Goal: Obtain resource: Obtain resource

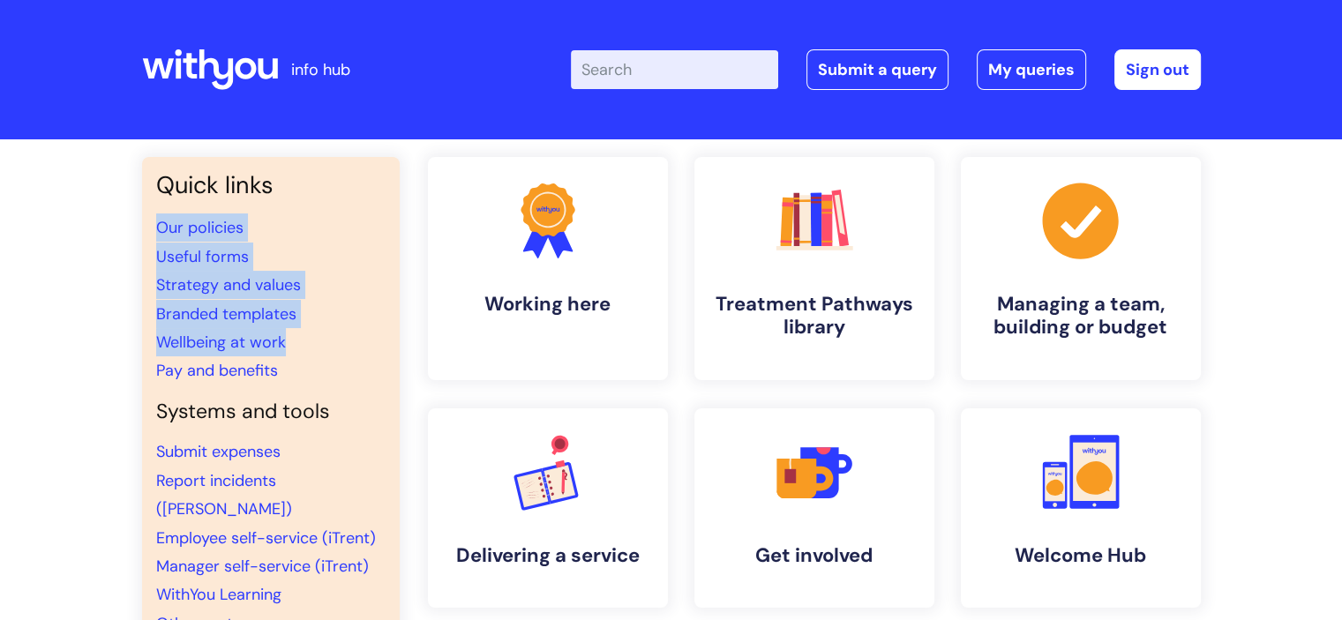
drag, startPoint x: 286, startPoint y: 338, endPoint x: 394, endPoint y: 153, distance: 214.3
click at [394, 153] on div "Quick links Our policies Useful forms Strategy and values Branded templates Wel…" at bounding box center [671, 604] width 1342 height 930
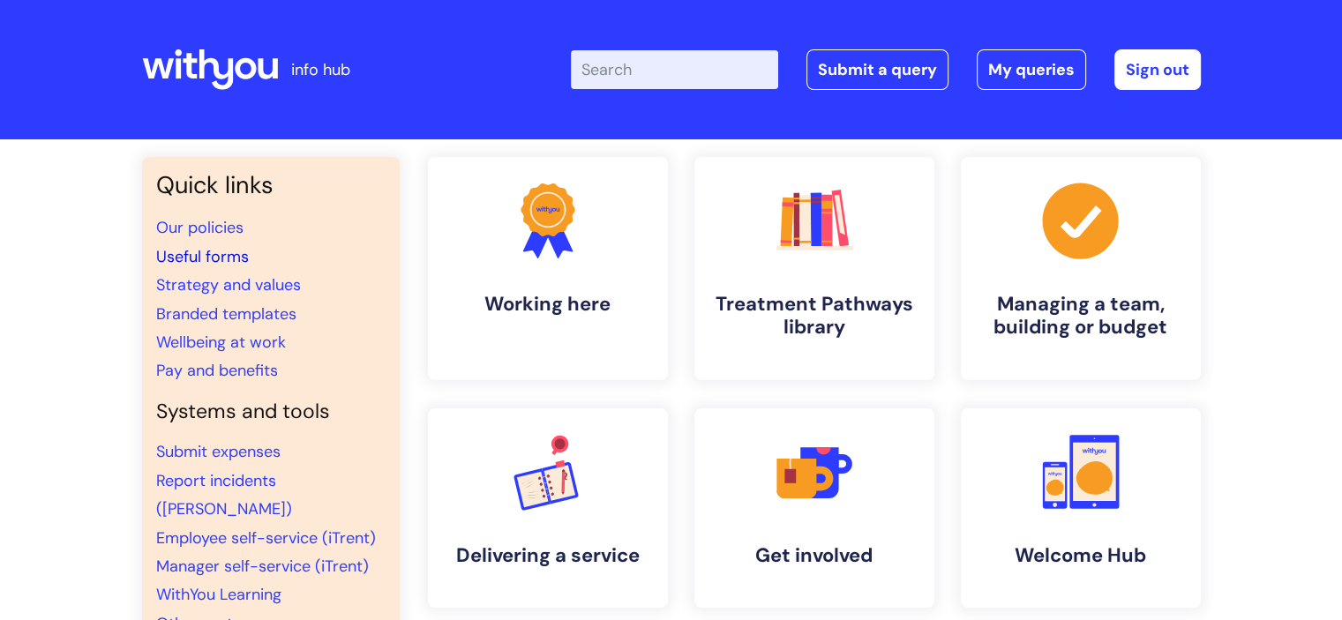
click at [165, 254] on link "Useful forms" at bounding box center [202, 256] width 93 height 21
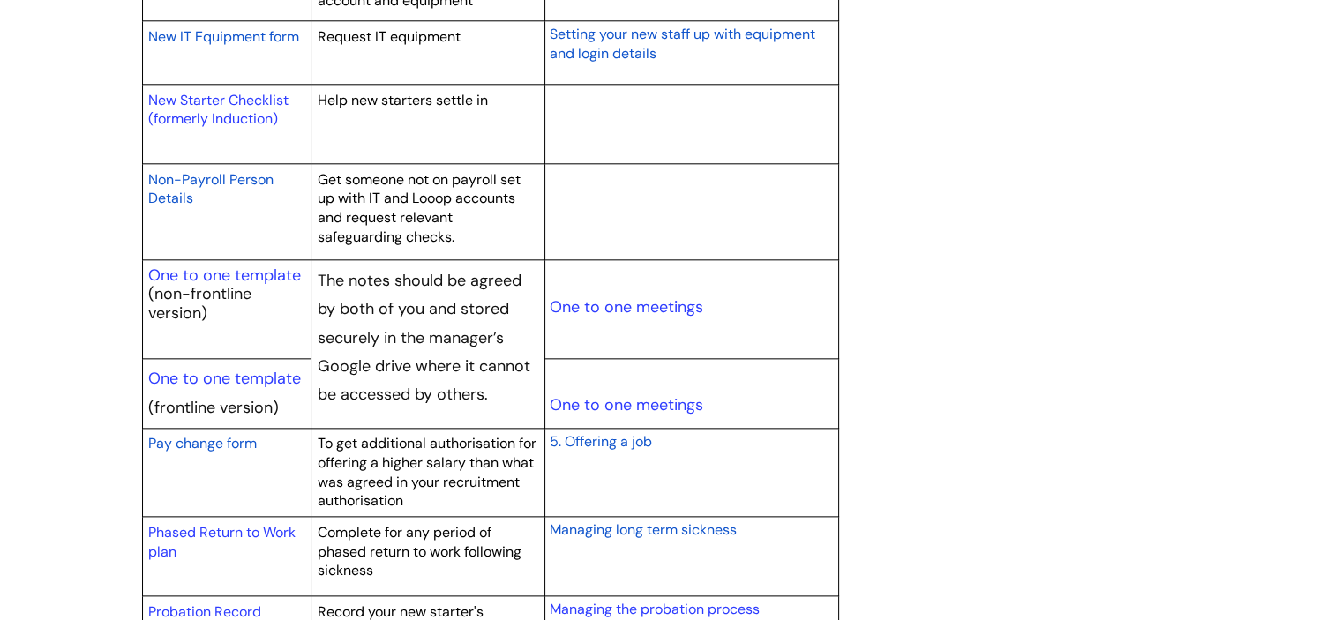
scroll to position [1993, 0]
click at [258, 270] on link "One to one template" at bounding box center [224, 274] width 153 height 21
click at [232, 374] on link "One to one template" at bounding box center [224, 377] width 153 height 21
